Goal: Find specific page/section: Find specific page/section

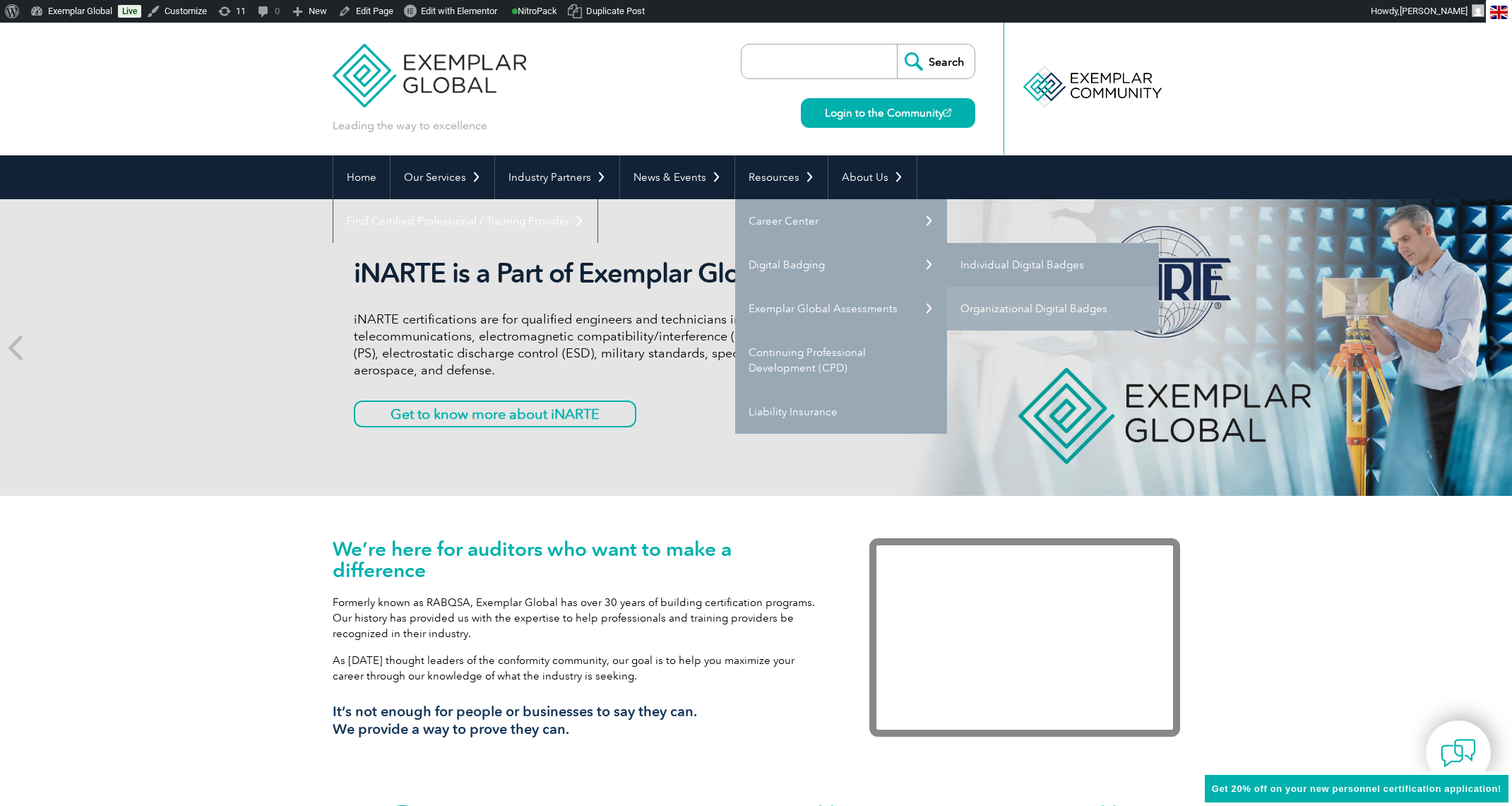
click at [986, 262] on link "Individual Digital Badges" at bounding box center [1052, 265] width 211 height 44
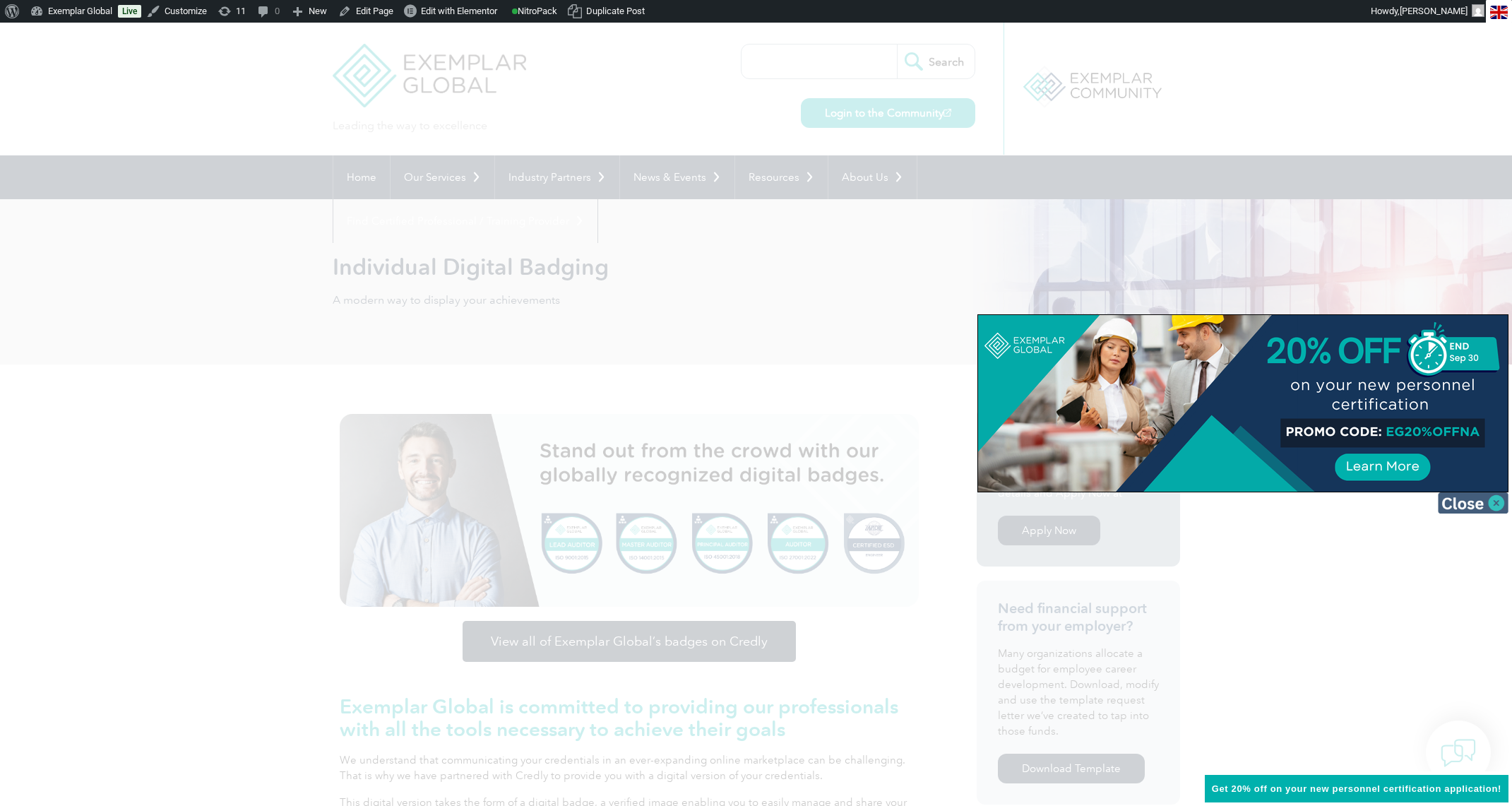
click at [1500, 509] on img at bounding box center [1473, 503] width 70 height 21
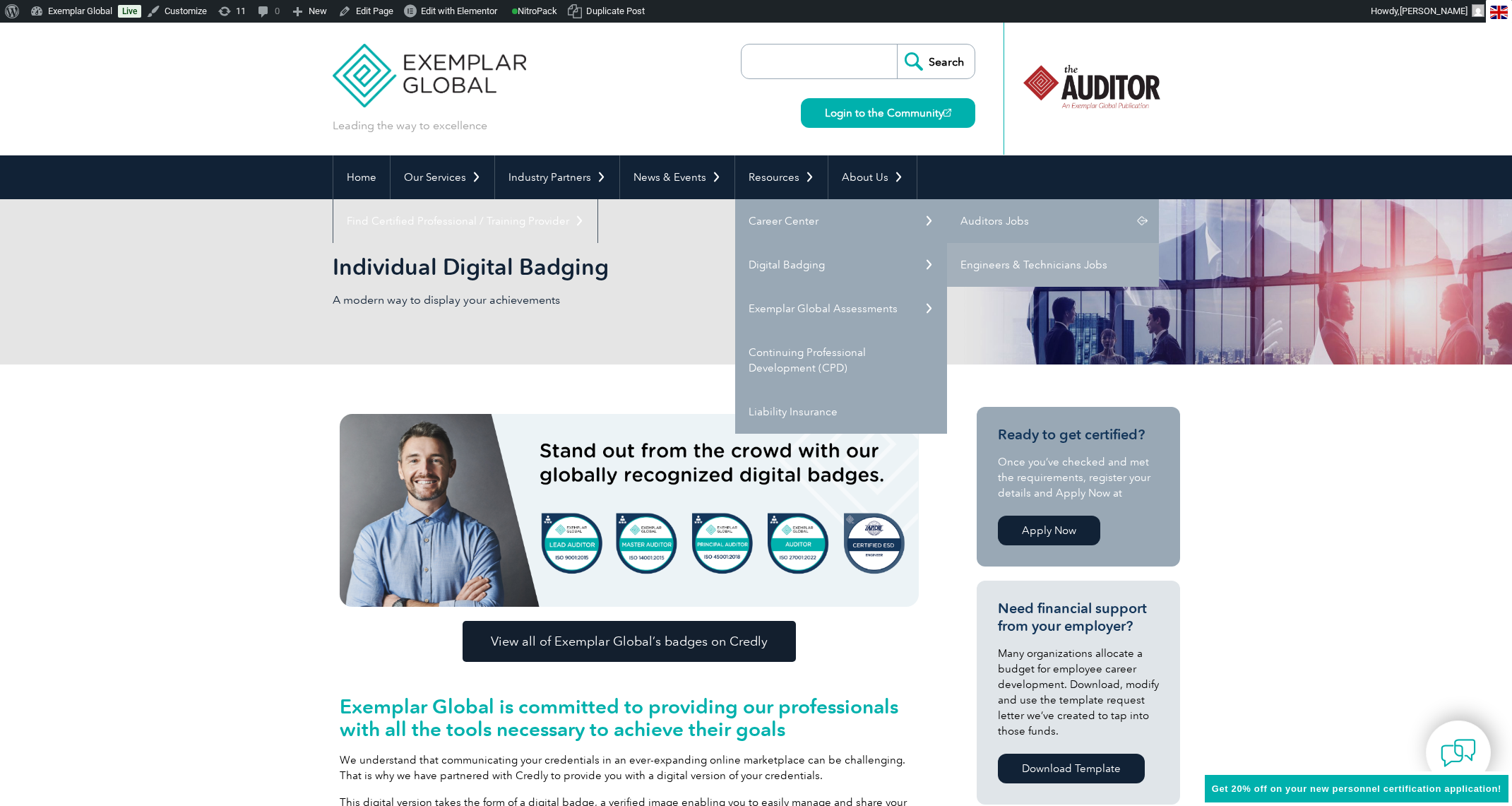
click at [1001, 217] on link "Auditors Jobs" at bounding box center [1052, 221] width 211 height 44
